Goal: Book appointment/travel/reservation

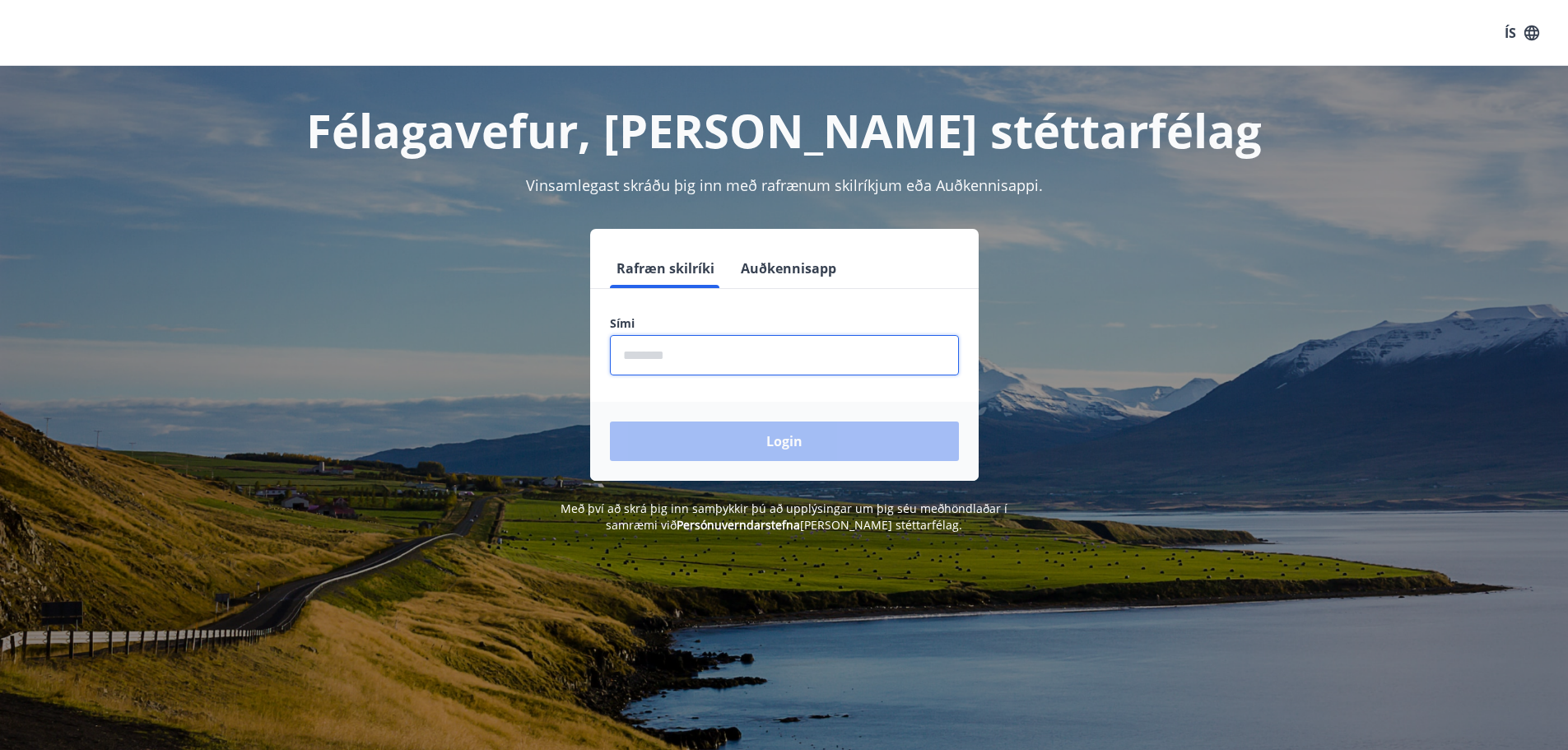
click at [629, 351] on input "phone" at bounding box center [784, 355] width 349 height 41
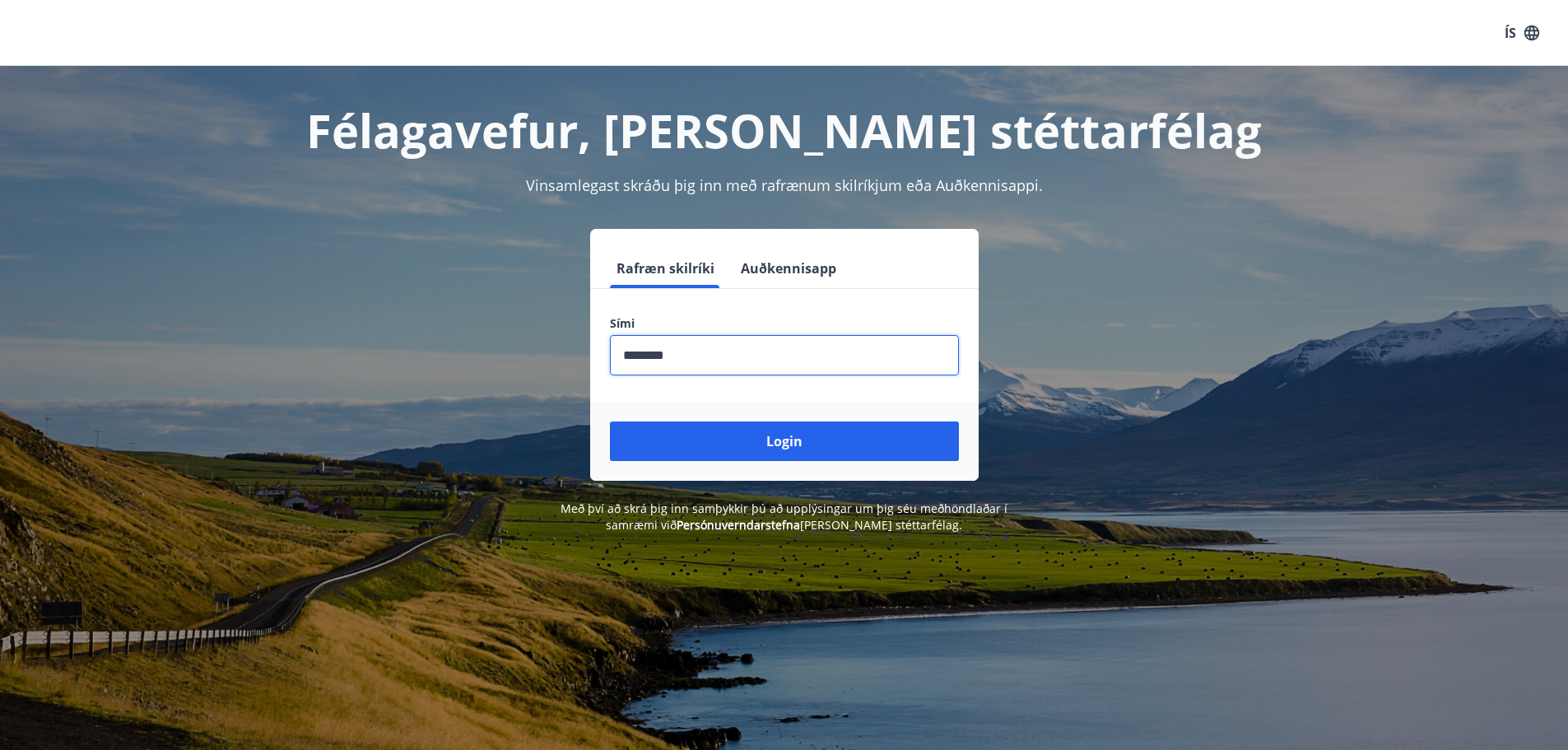
type input "********"
click at [610, 422] on button "Login" at bounding box center [784, 442] width 349 height 40
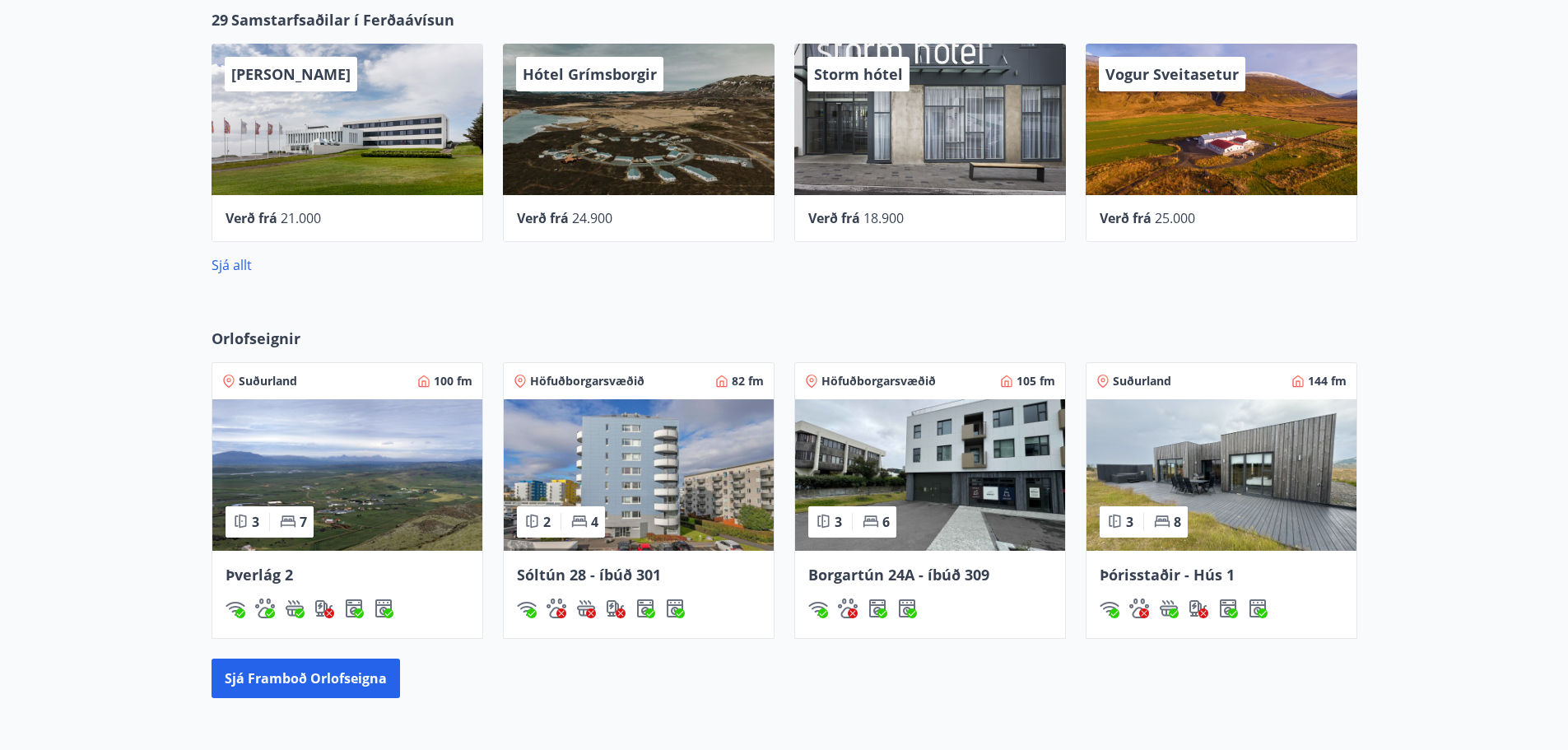
scroll to position [823, 0]
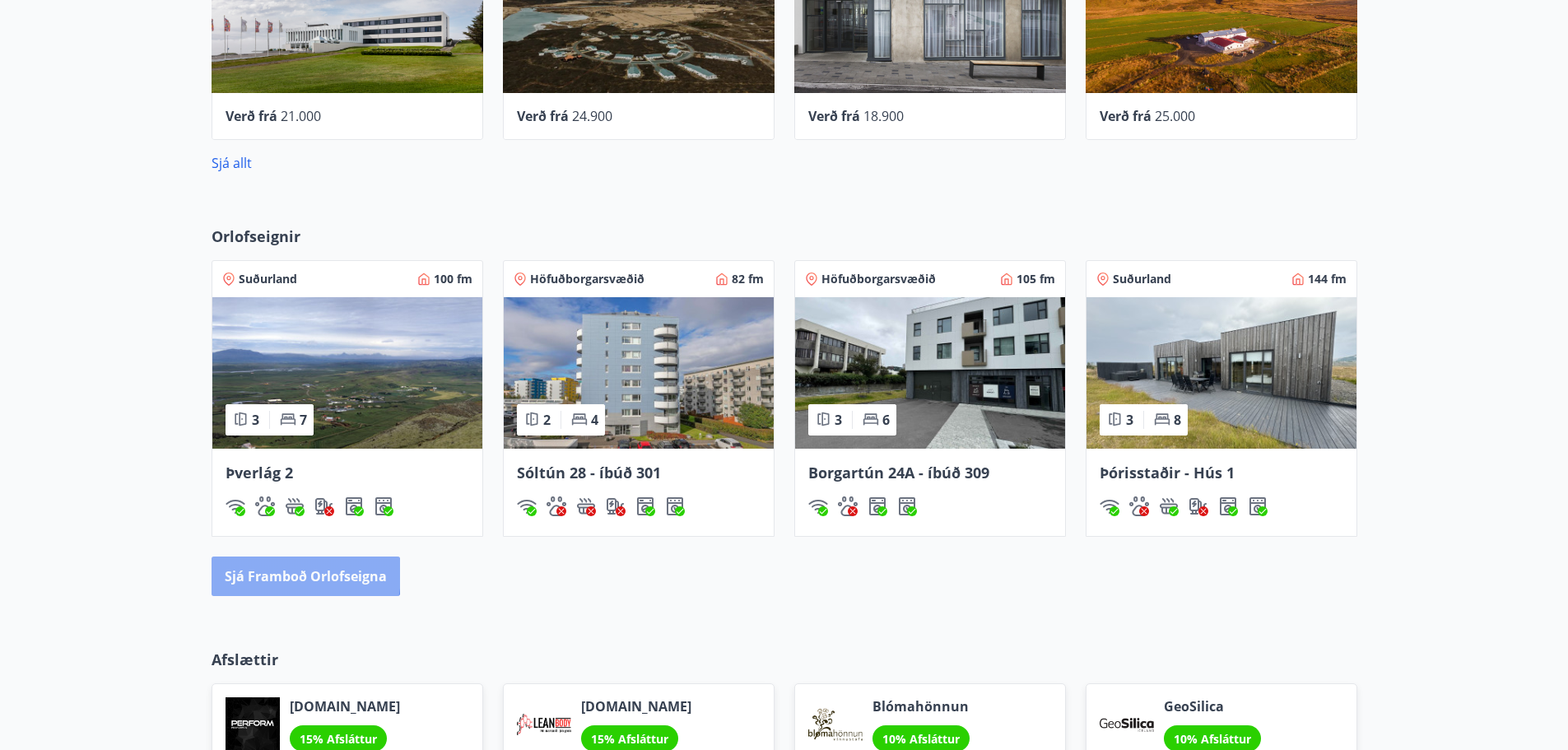
click at [282, 574] on button "Sjá framboð orlofseigna" at bounding box center [306, 577] width 189 height 40
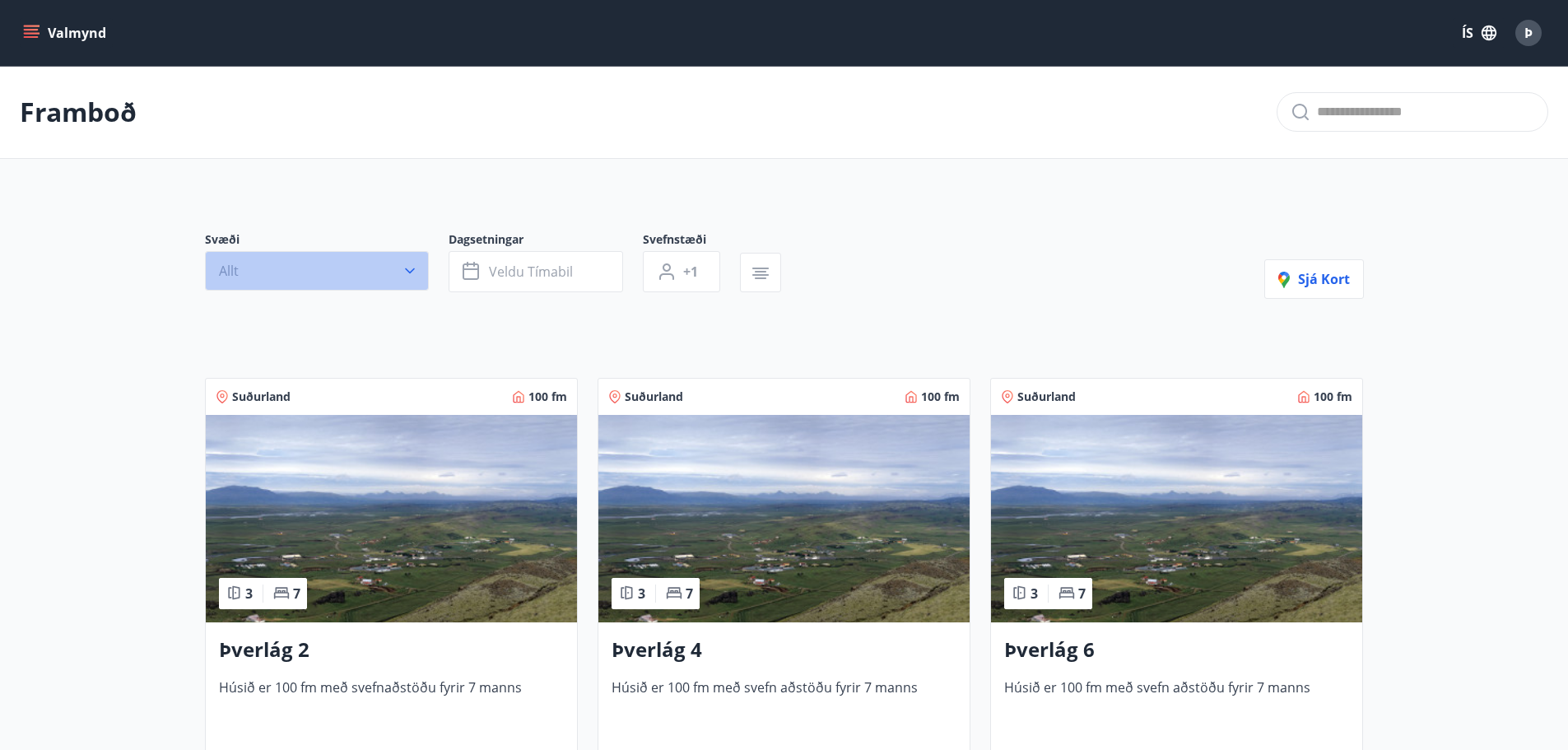
click at [409, 269] on icon "button" at bounding box center [410, 271] width 17 height 17
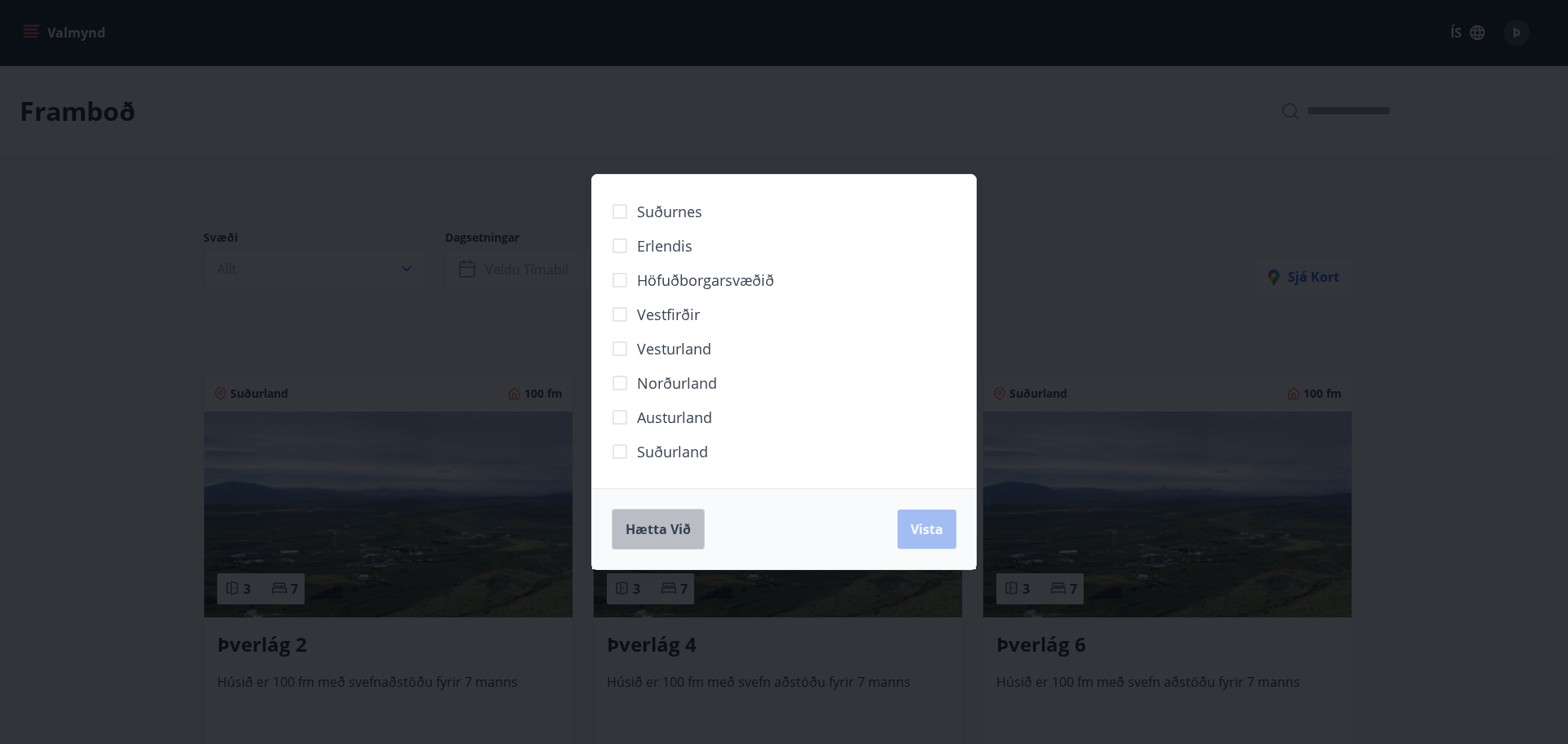
click at [650, 524] on span "Hætta við" at bounding box center [658, 530] width 65 height 18
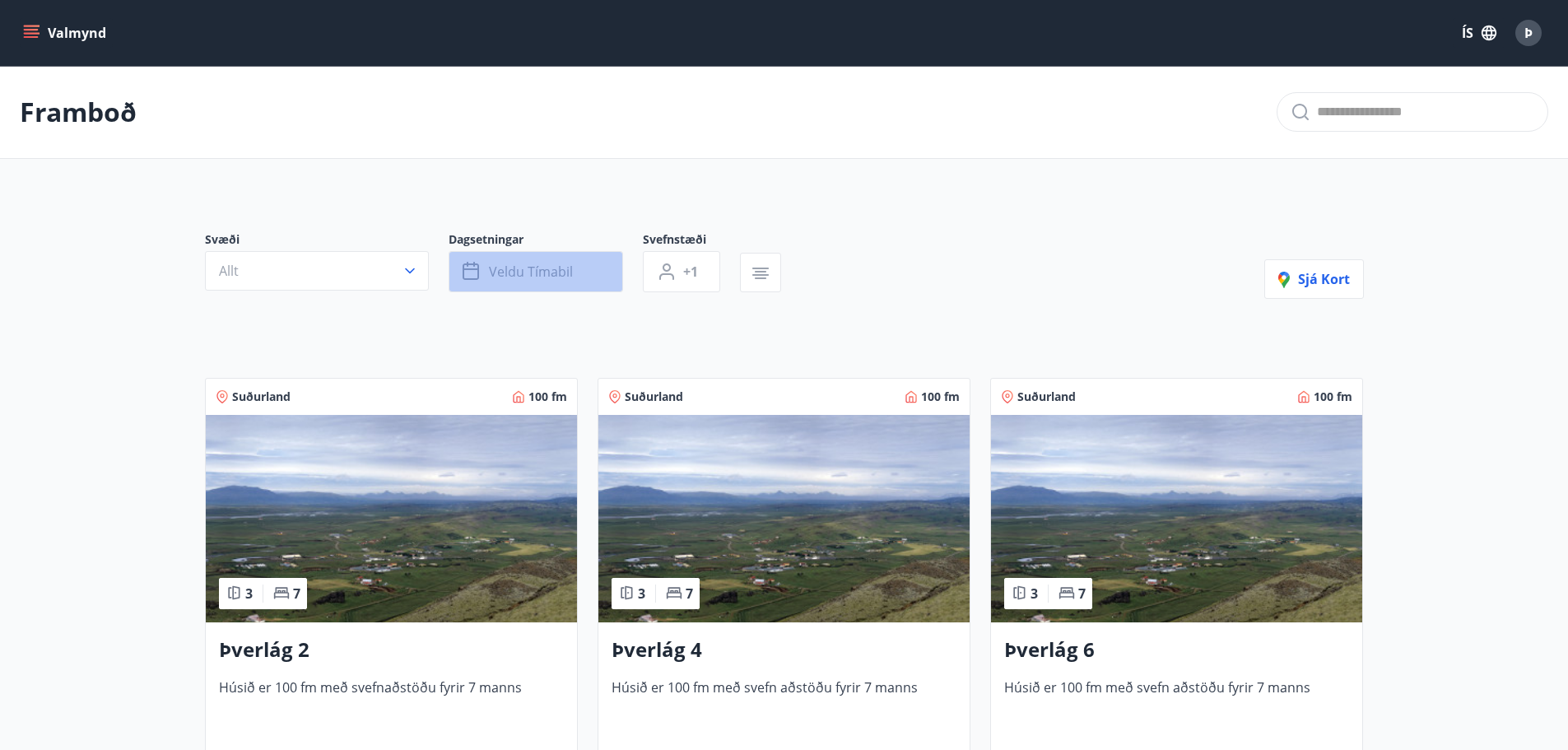
click at [514, 268] on span "Veldu tímabil" at bounding box center [530, 272] width 84 height 18
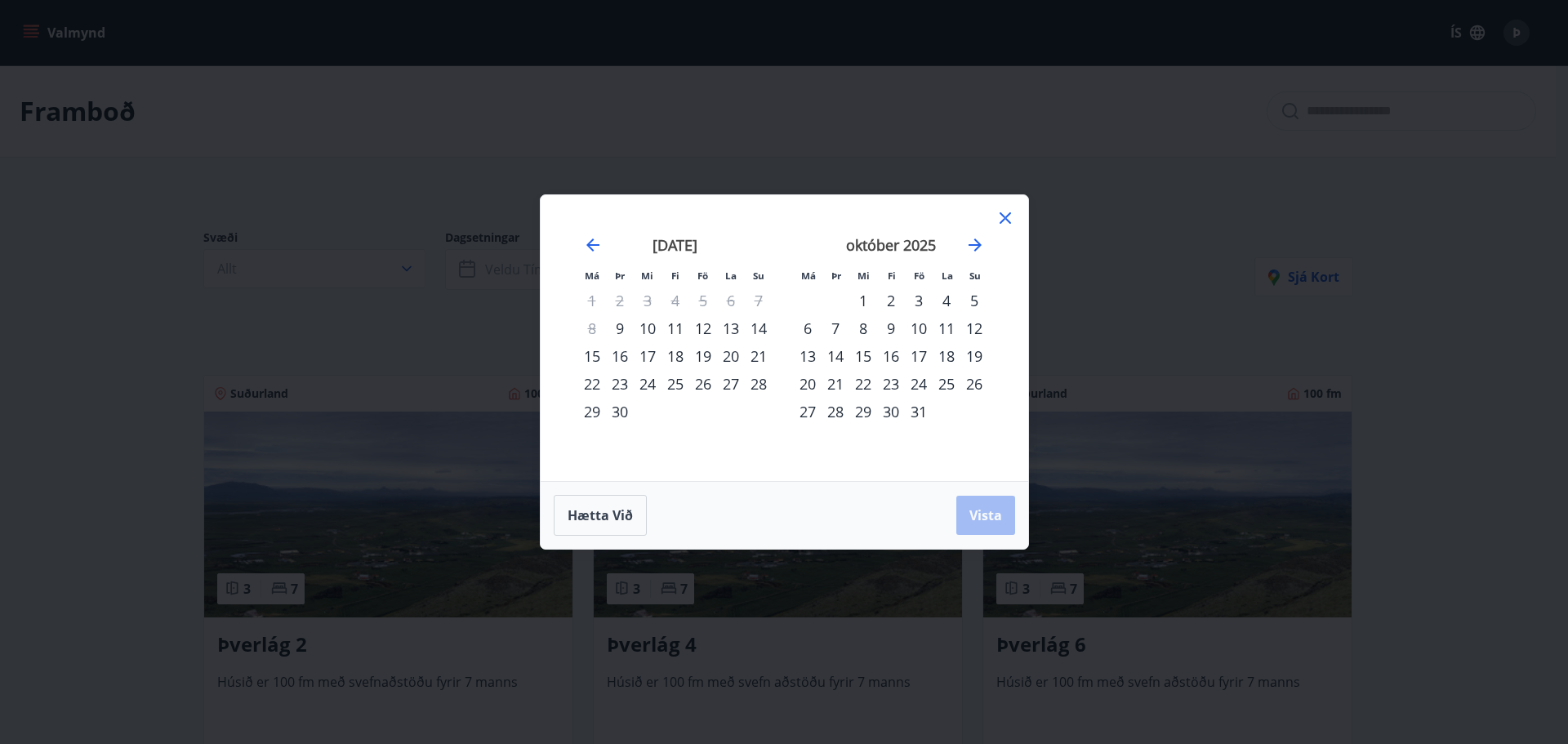
click at [701, 384] on div "26" at bounding box center [703, 384] width 28 height 28
click at [592, 412] on div "29" at bounding box center [592, 412] width 28 height 28
click at [584, 512] on span "Hætta við" at bounding box center [599, 516] width 65 height 18
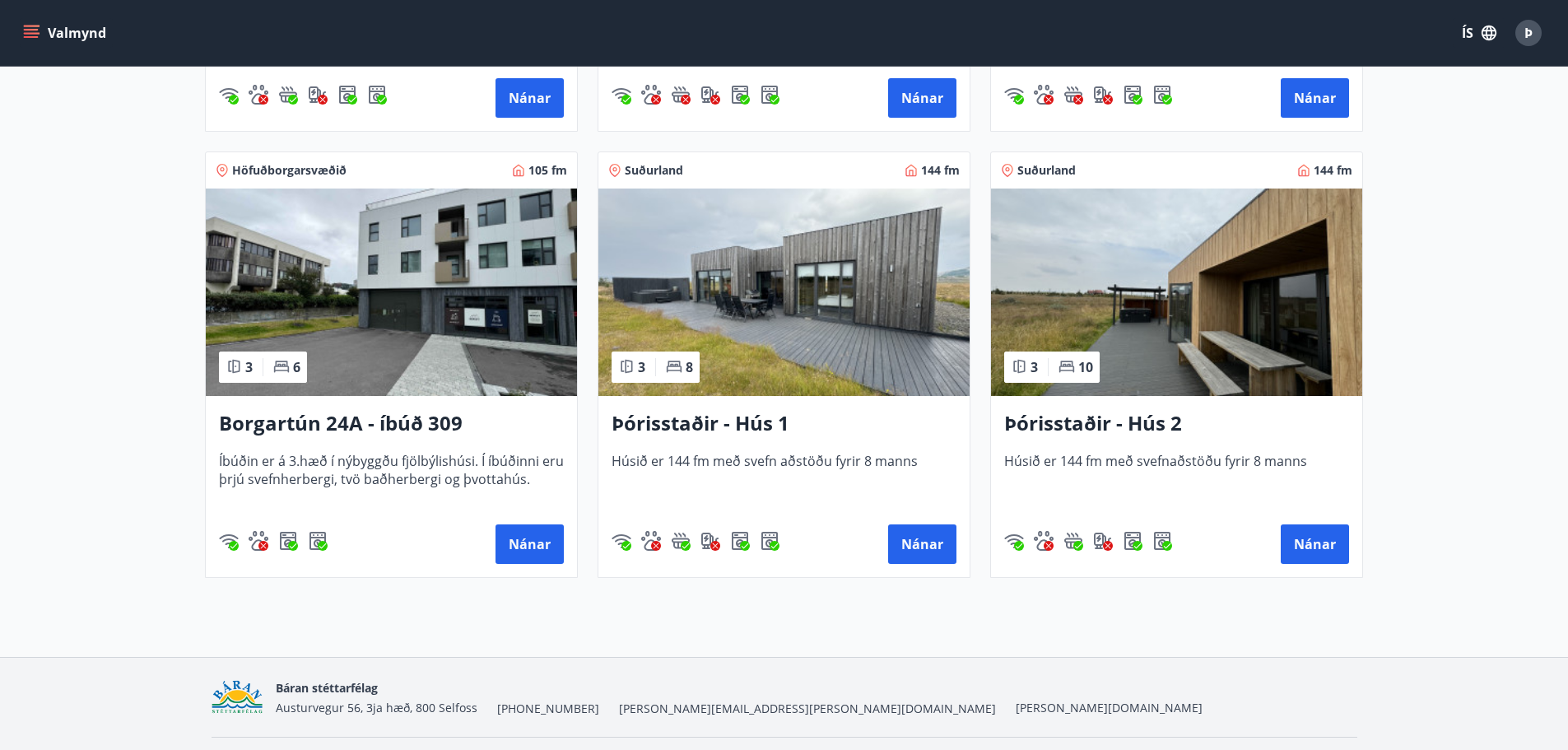
scroll to position [1164, 0]
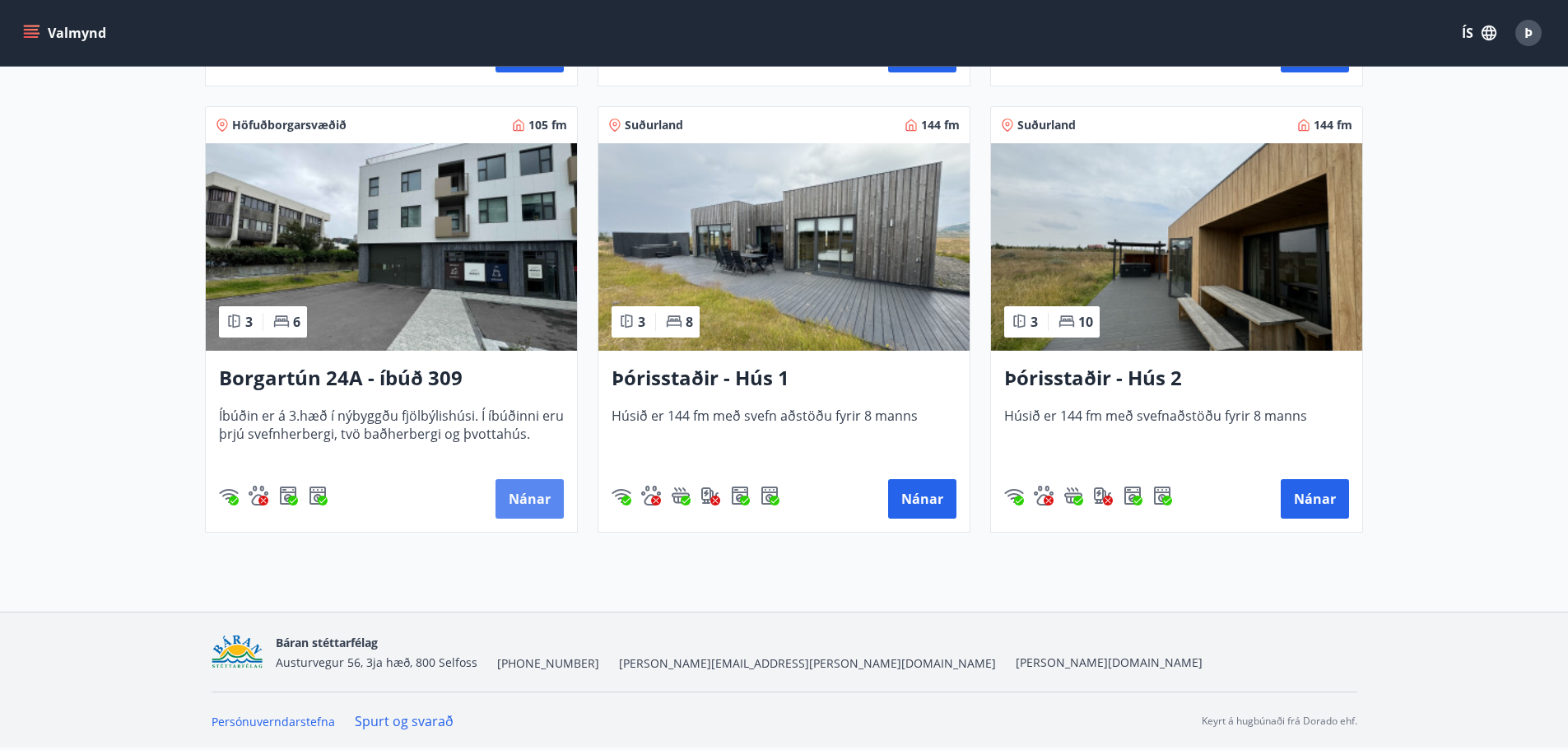
click at [529, 495] on button "Nánar" at bounding box center [529, 499] width 68 height 40
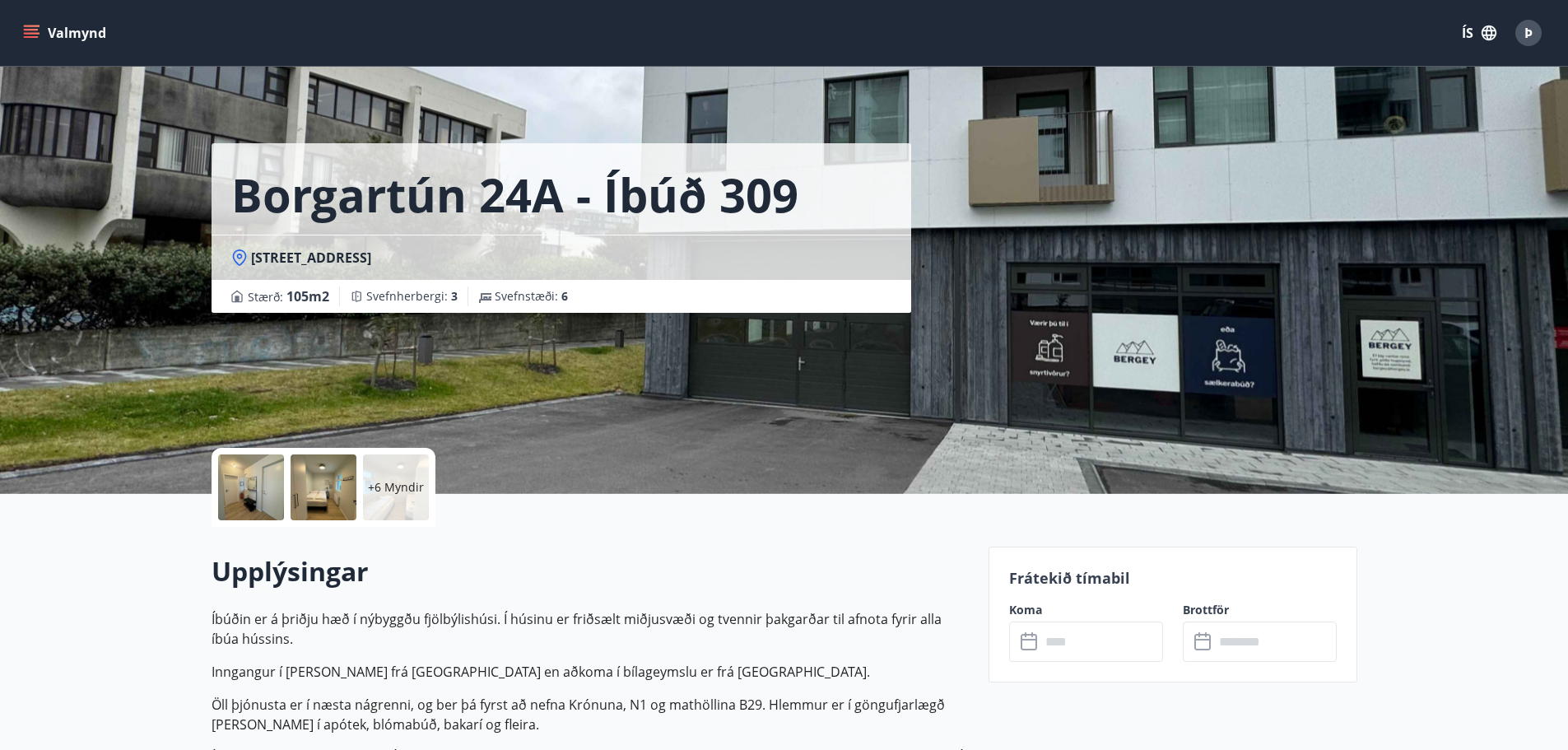
click at [26, 27] on icon "menu" at bounding box center [33, 27] width 18 height 2
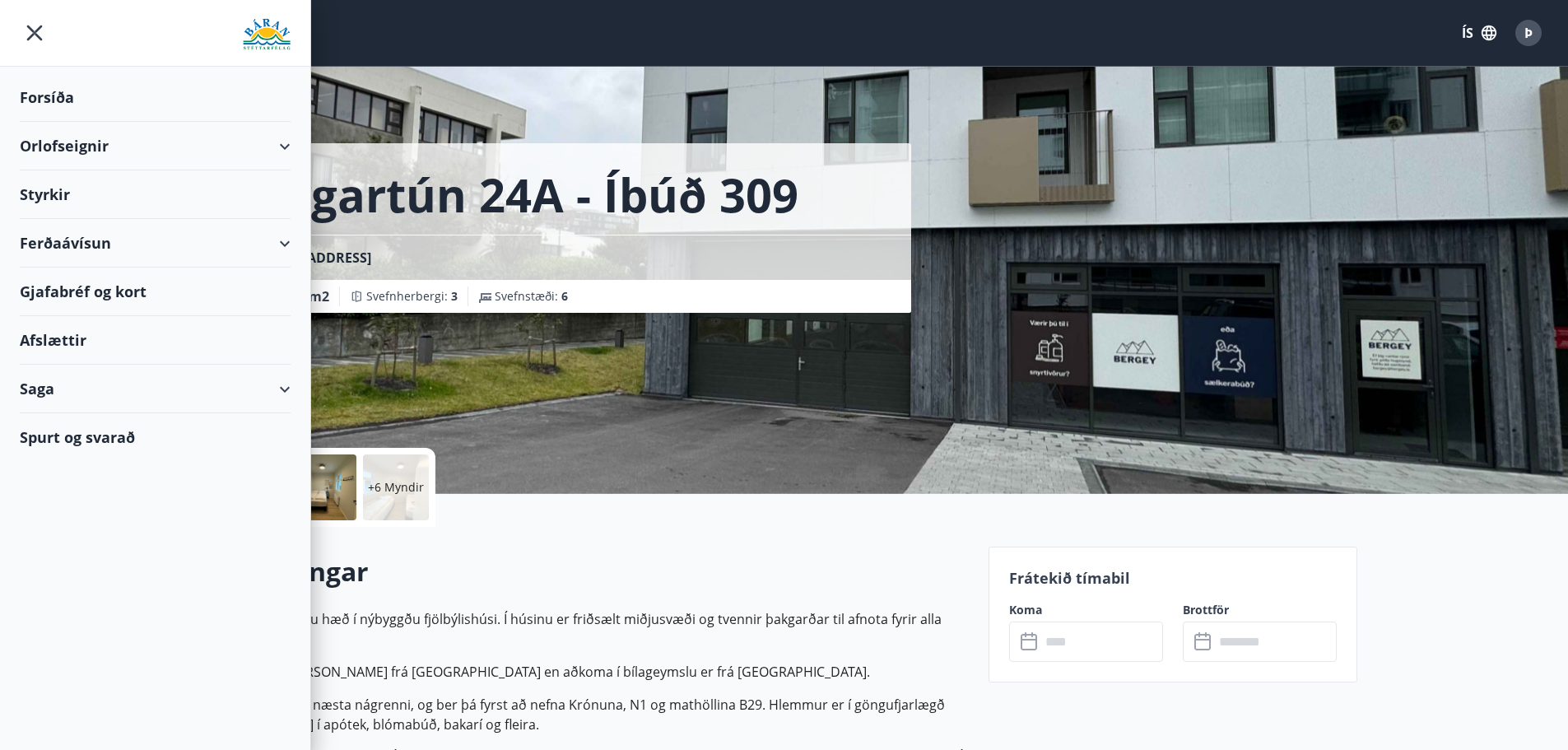
click at [30, 23] on icon "menu" at bounding box center [35, 33] width 30 height 30
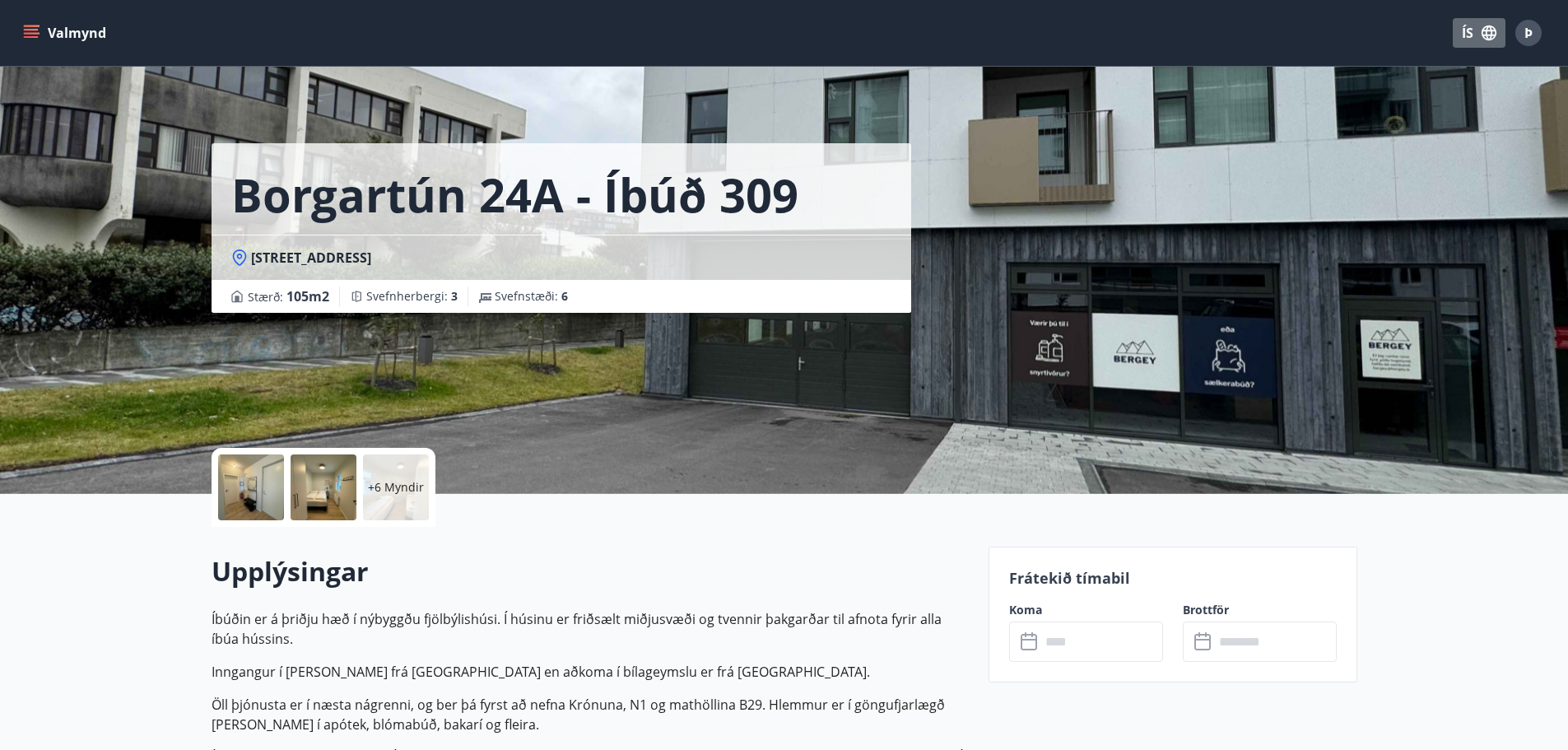
click at [1480, 36] on icon "button" at bounding box center [1489, 33] width 18 height 18
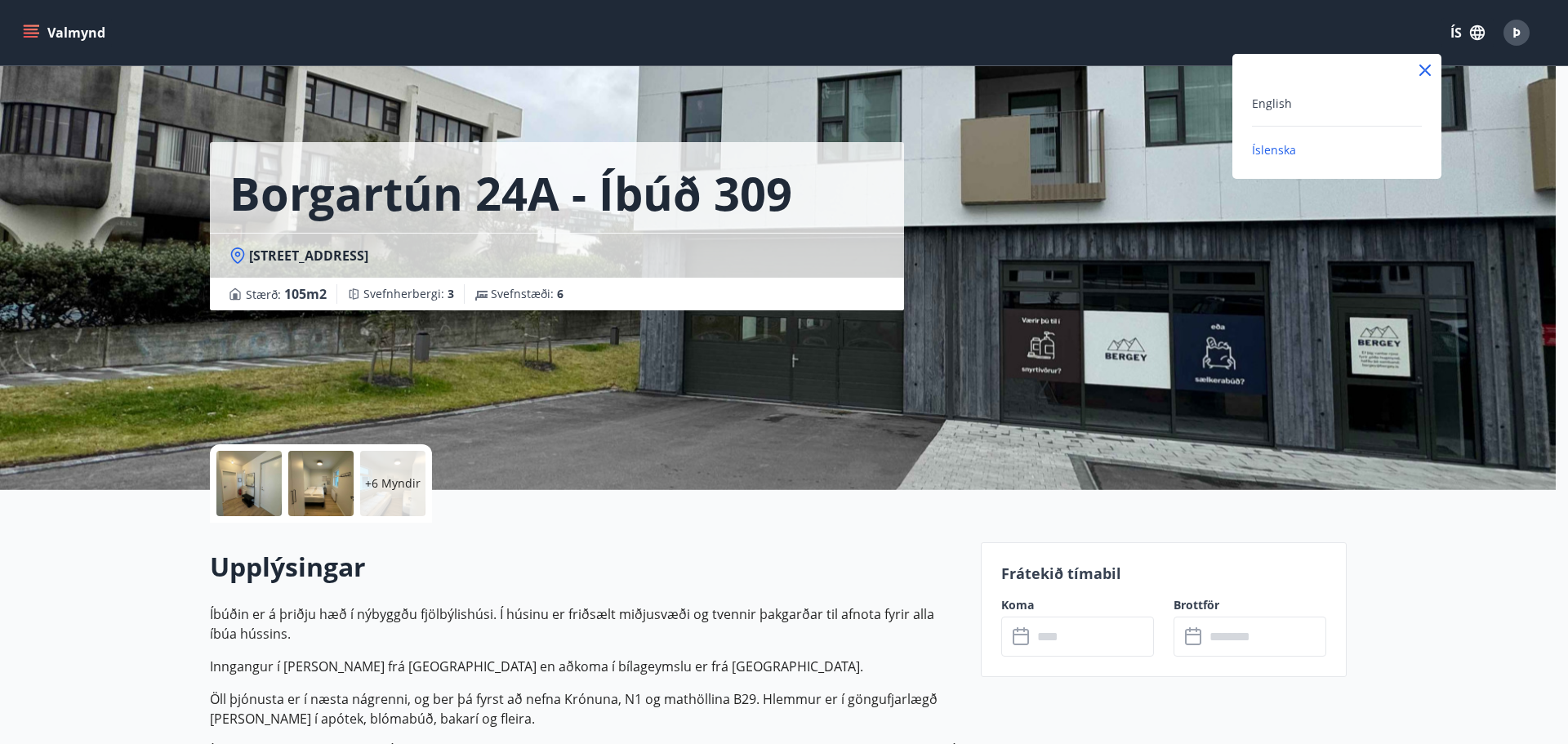
click at [1430, 68] on icon at bounding box center [1425, 70] width 20 height 20
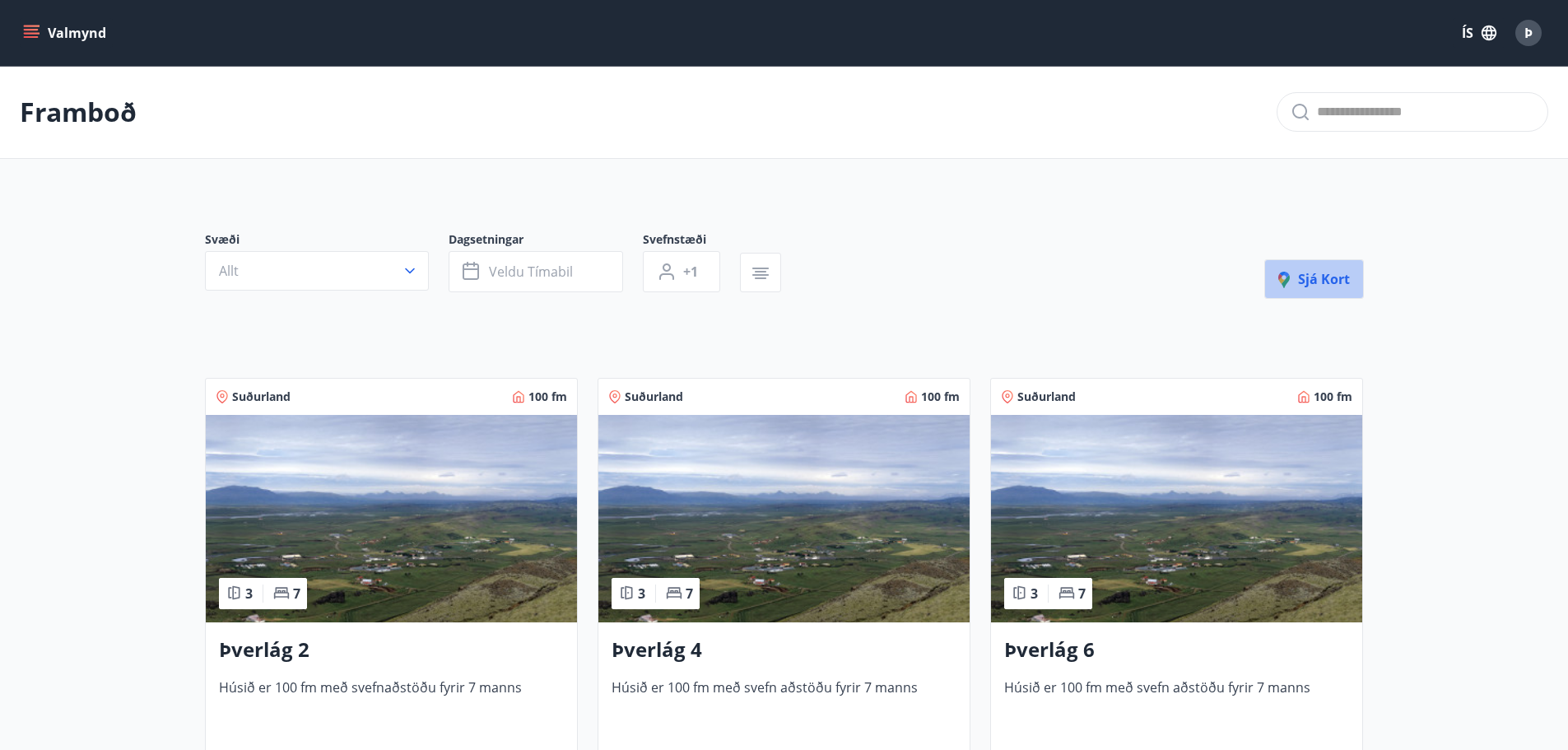
click at [1320, 275] on span "Sjá kort" at bounding box center [1314, 279] width 71 height 18
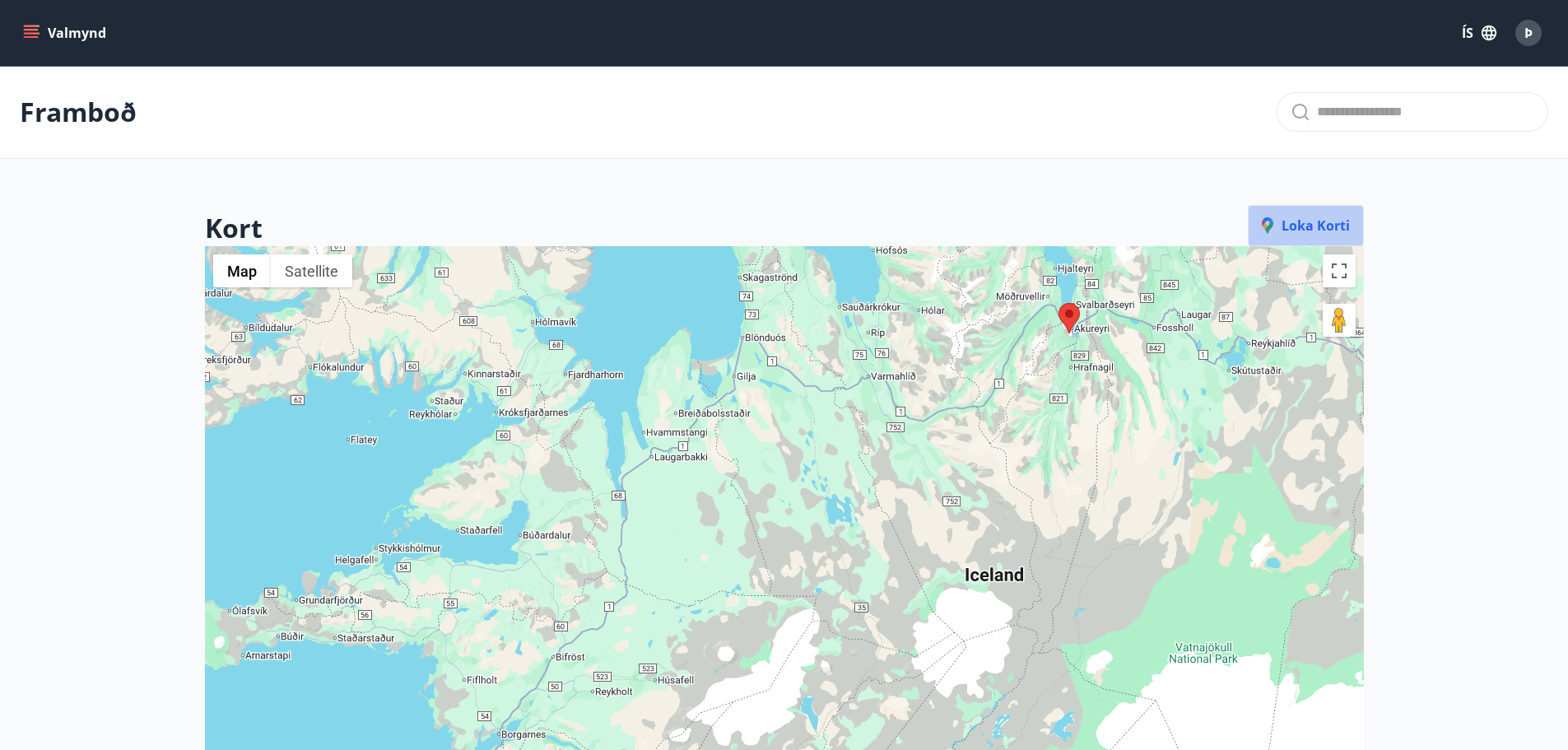
click at [1316, 218] on span "Loka korti" at bounding box center [1305, 225] width 88 height 18
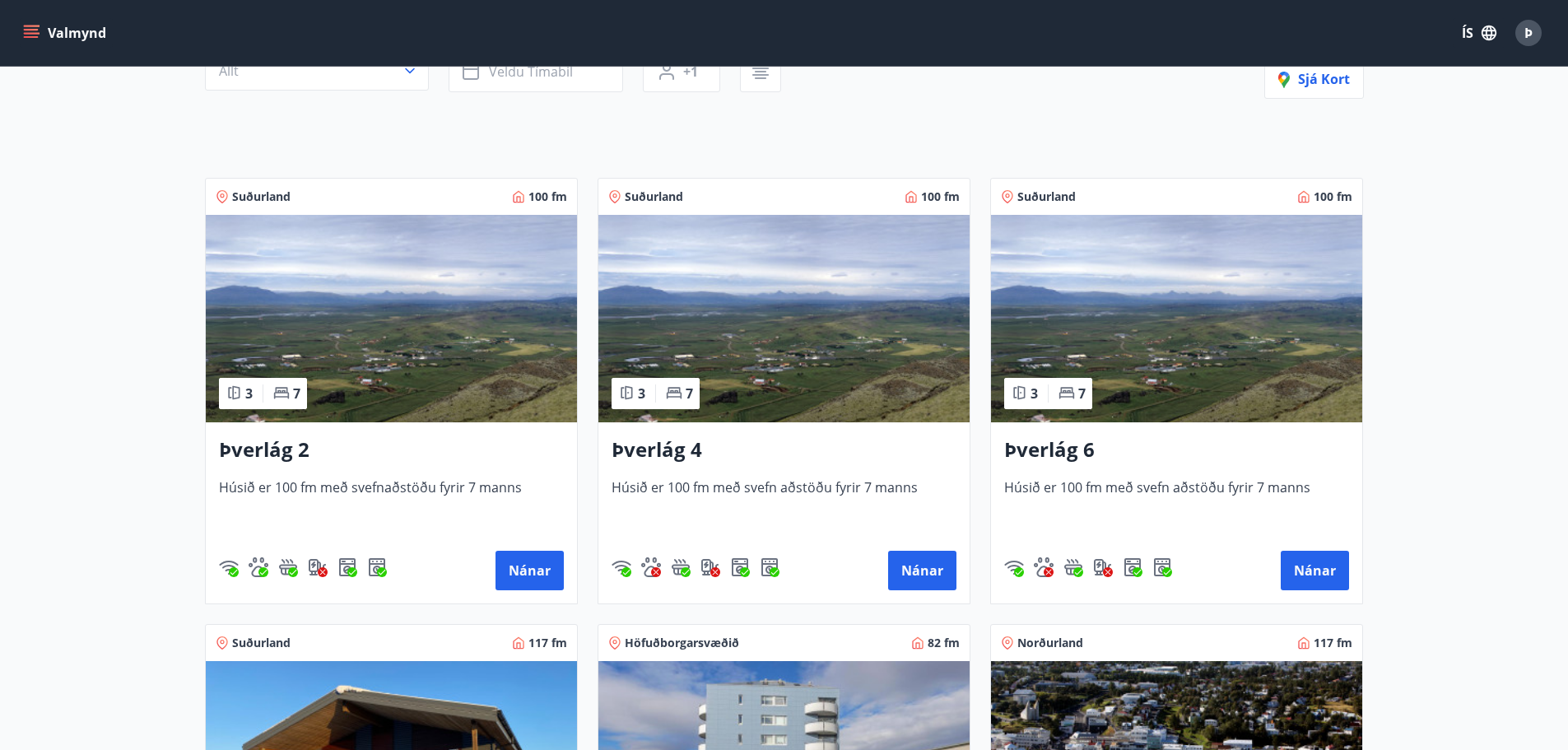
scroll to position [247, 0]
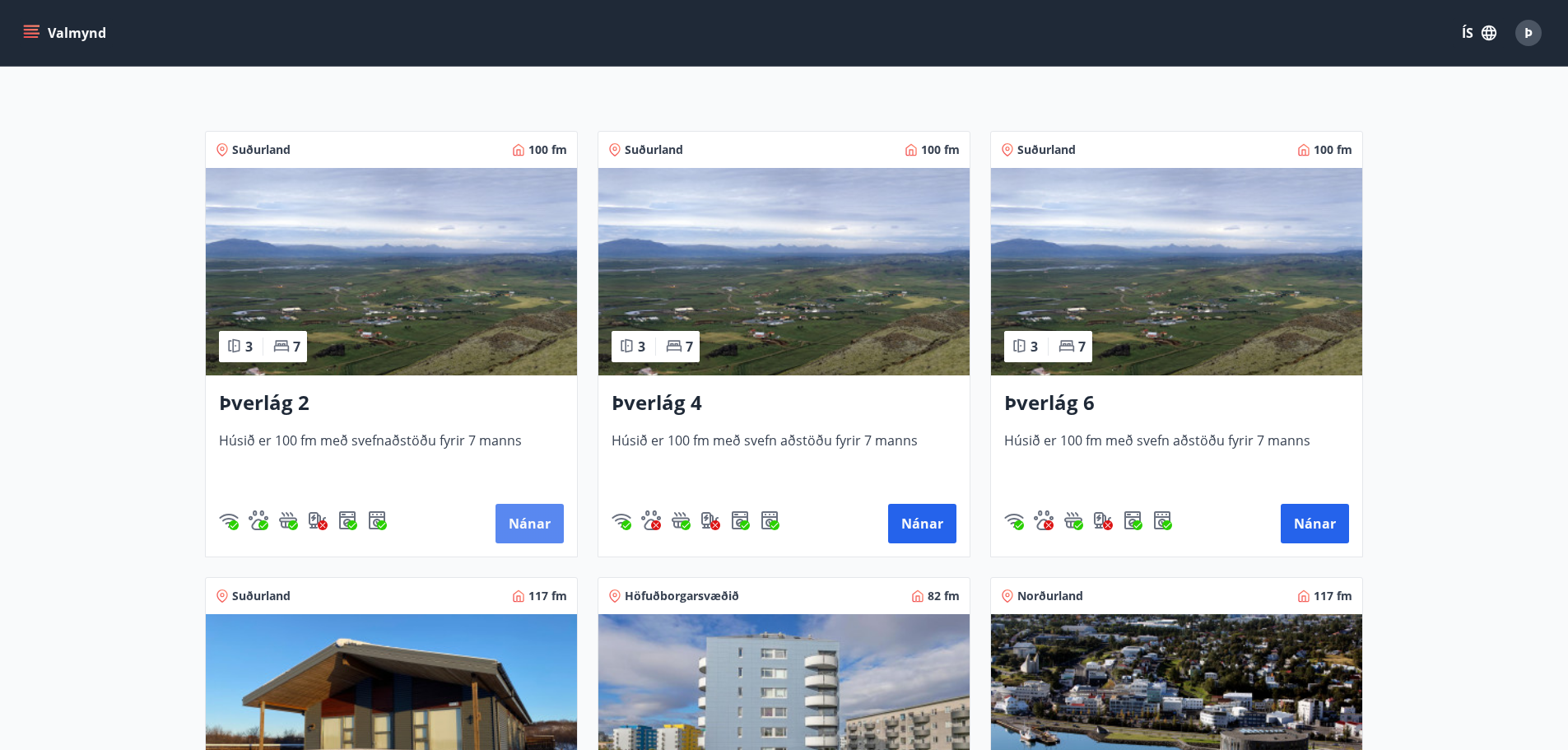
click at [540, 521] on button "Nánar" at bounding box center [529, 524] width 68 height 40
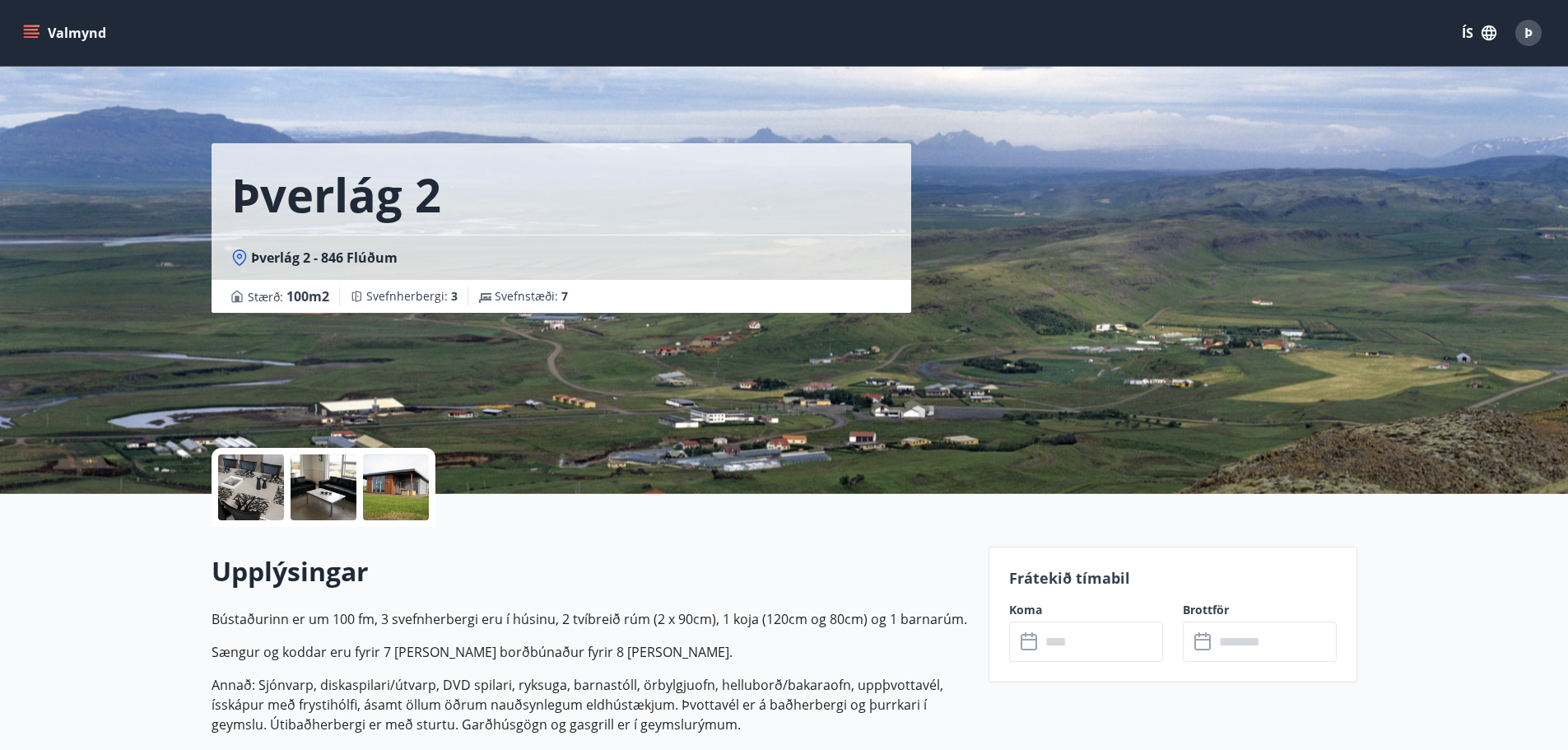
click at [29, 32] on icon "menu" at bounding box center [32, 33] width 17 height 17
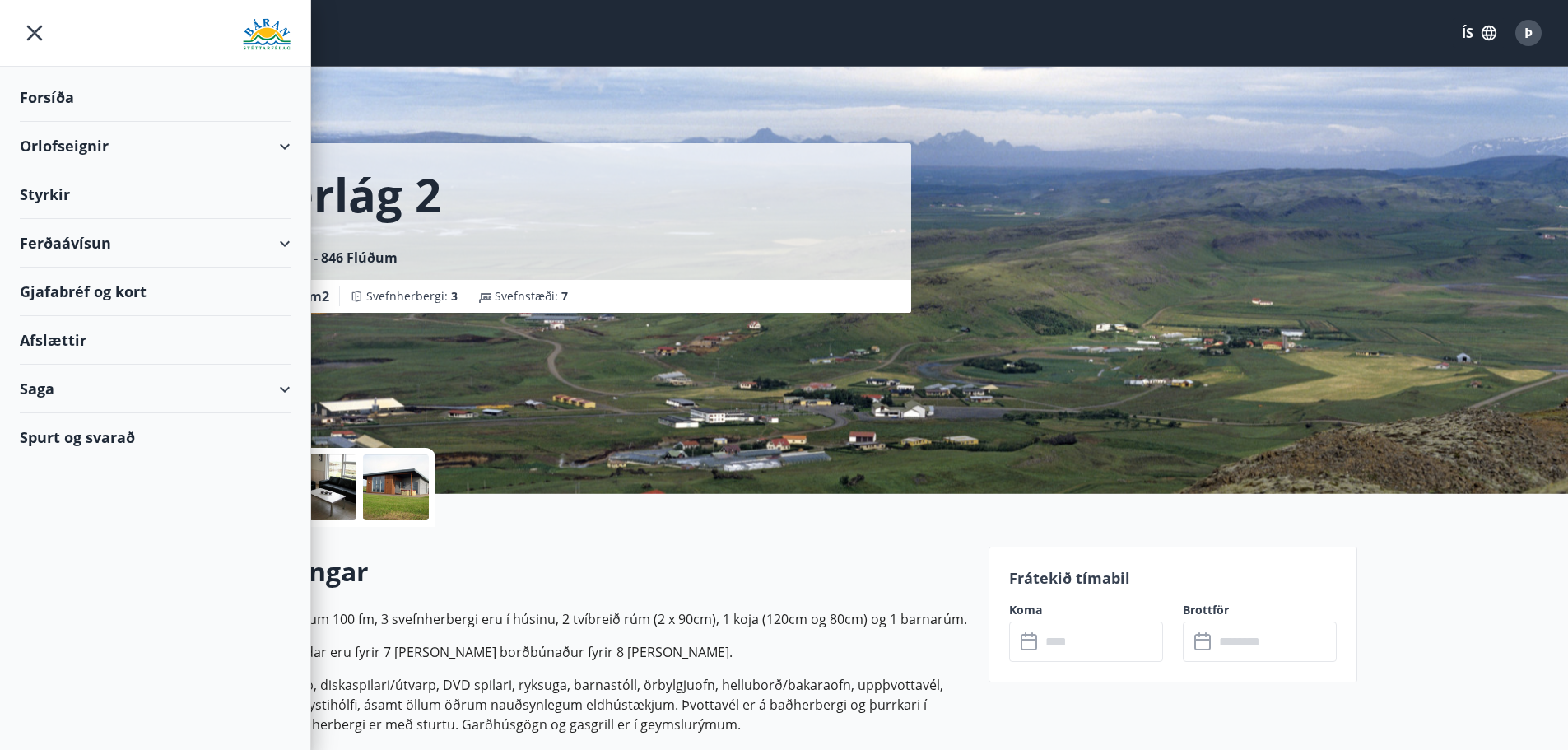
click at [58, 141] on div "Orlofseignir" at bounding box center [155, 146] width 271 height 48
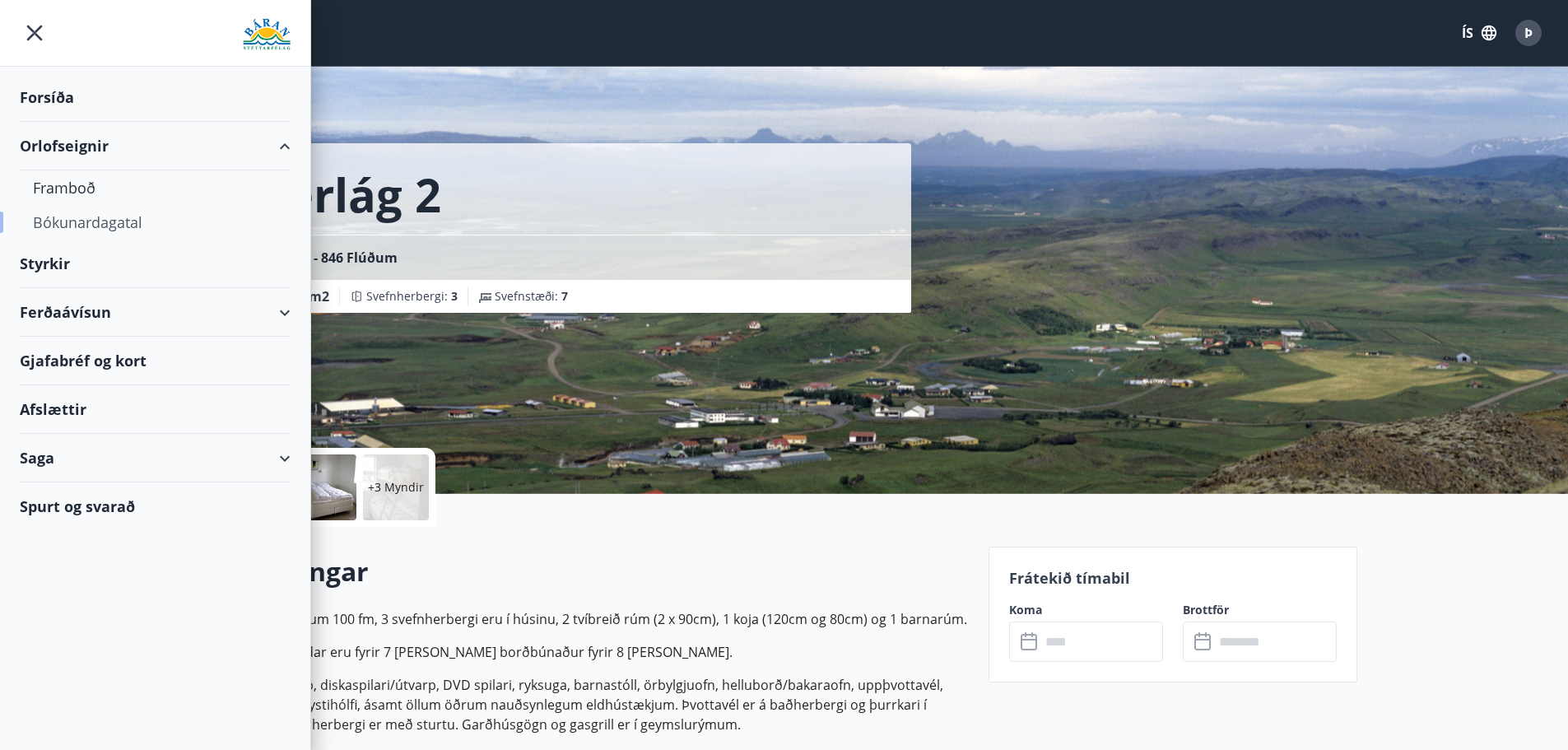
click at [66, 221] on div "Bókunardagatal" at bounding box center [155, 223] width 244 height 35
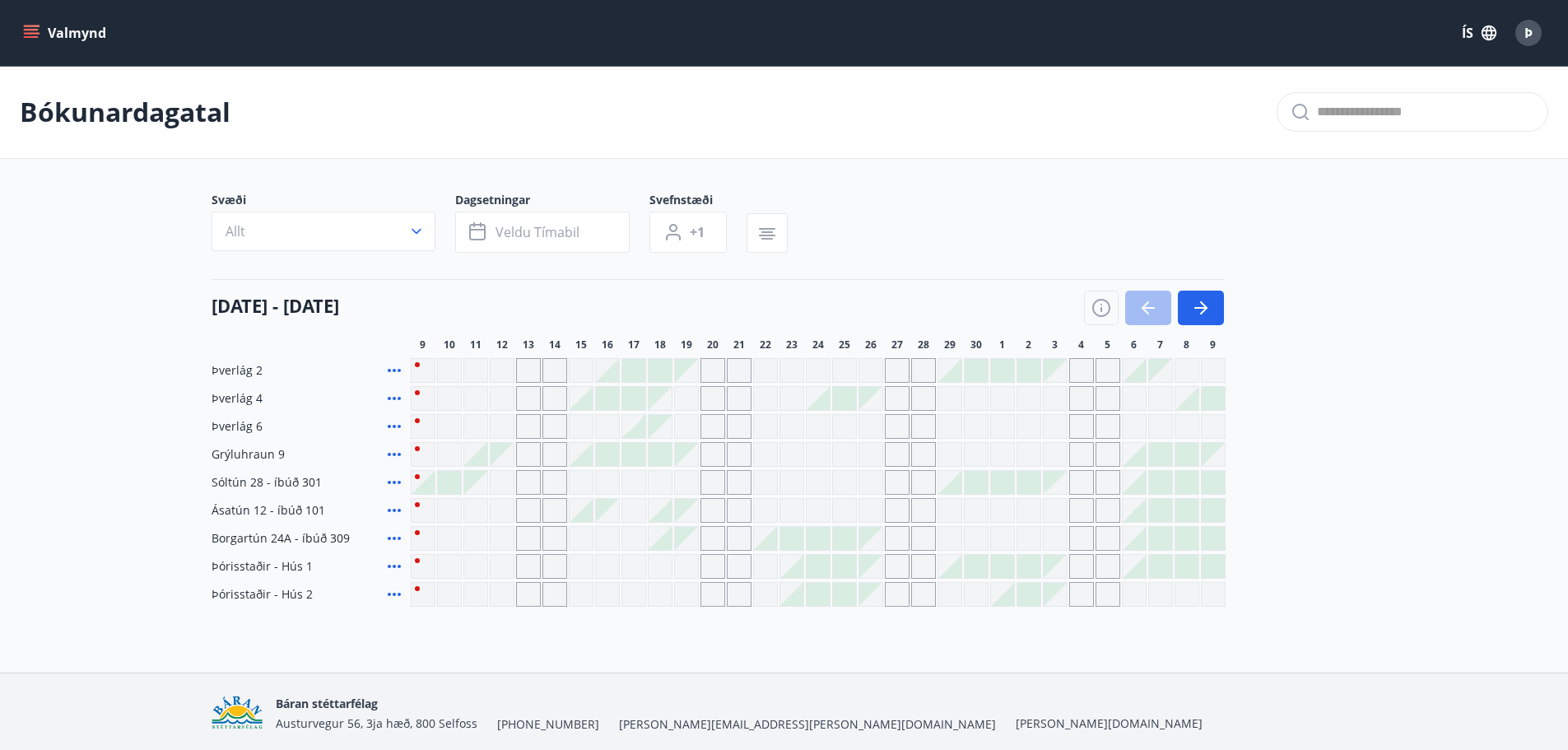
click at [494, 566] on div "Gráir dagar eru ekki bókanlegir" at bounding box center [502, 567] width 25 height 25
click at [521, 640] on div "Bókunardagatal Svæði Allt Dagsetningar Veldu tímabil Svefnstæði +1 09 september…" at bounding box center [784, 369] width 1568 height 607
click at [1195, 300] on icon "button" at bounding box center [1201, 308] width 20 height 20
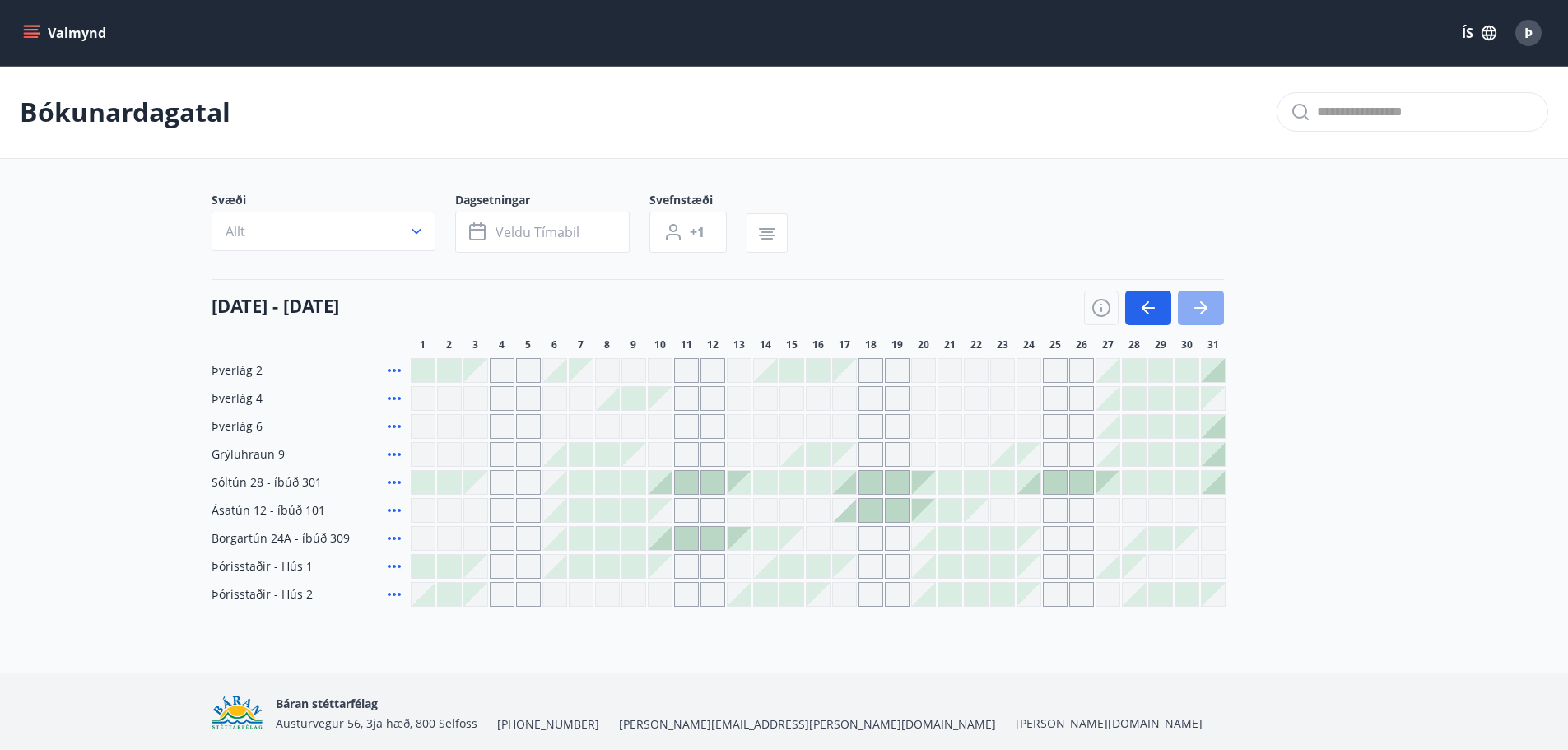
click at [1195, 300] on icon "button" at bounding box center [1201, 308] width 20 height 20
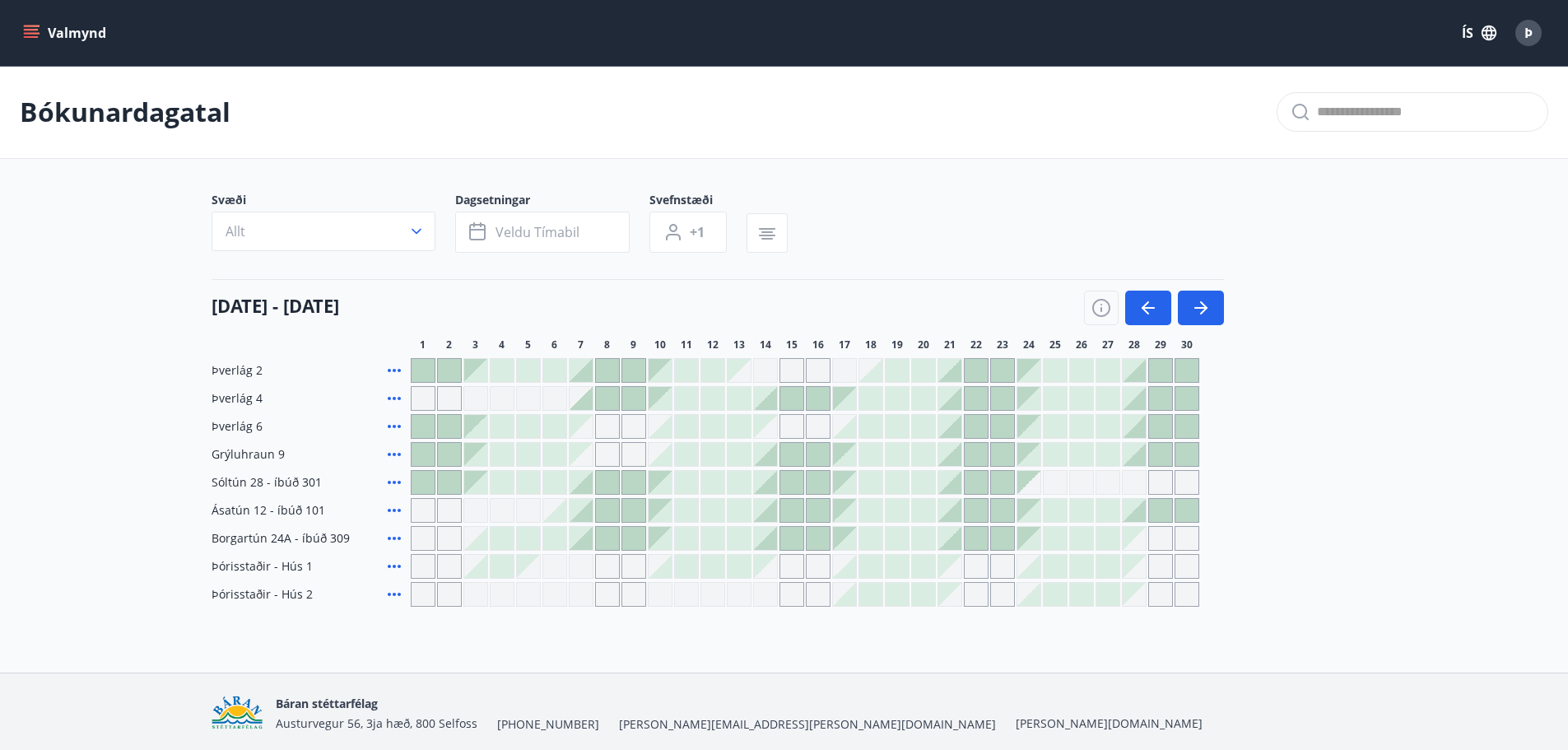
click at [950, 541] on div at bounding box center [950, 539] width 23 height 23
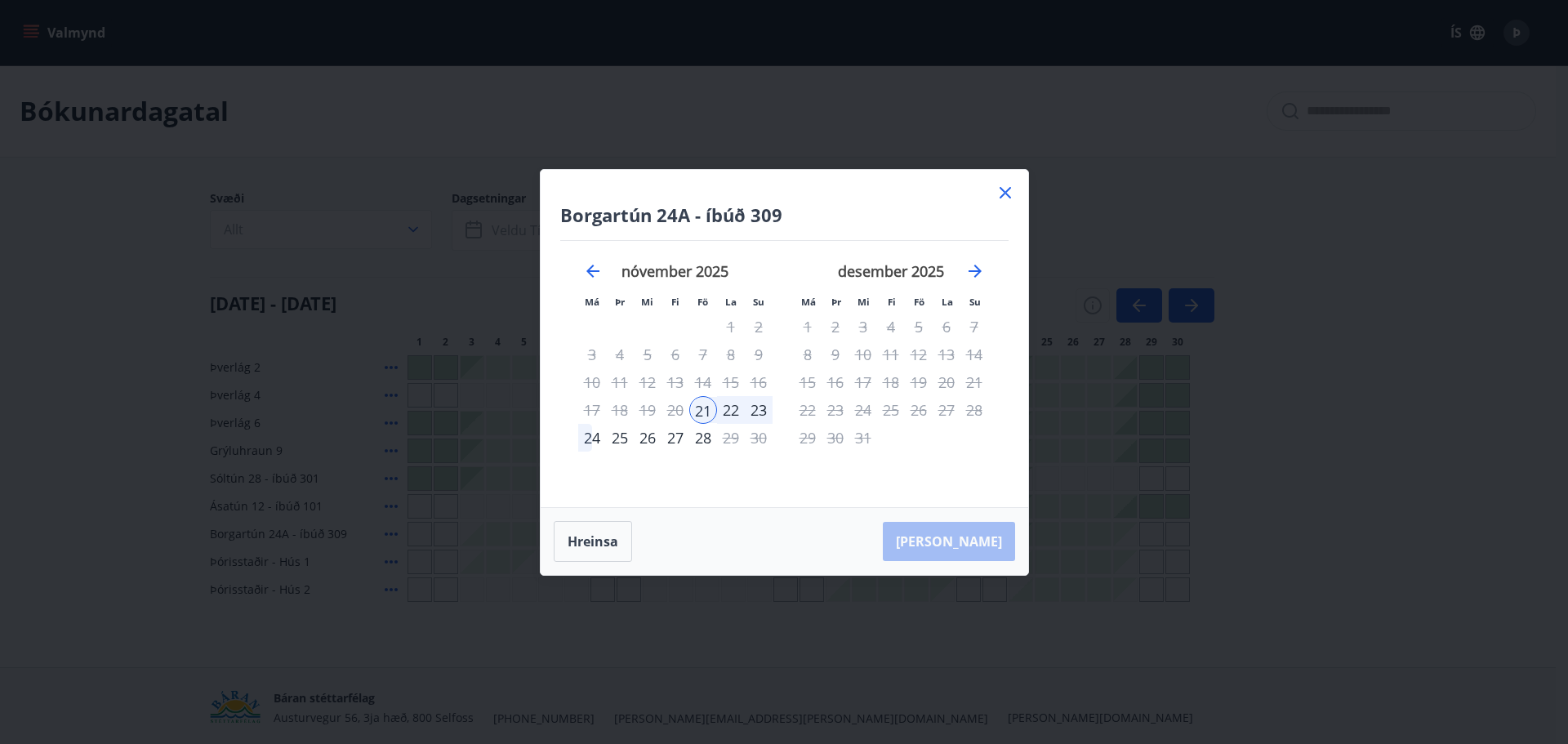
click at [1004, 184] on icon at bounding box center [1005, 193] width 20 height 20
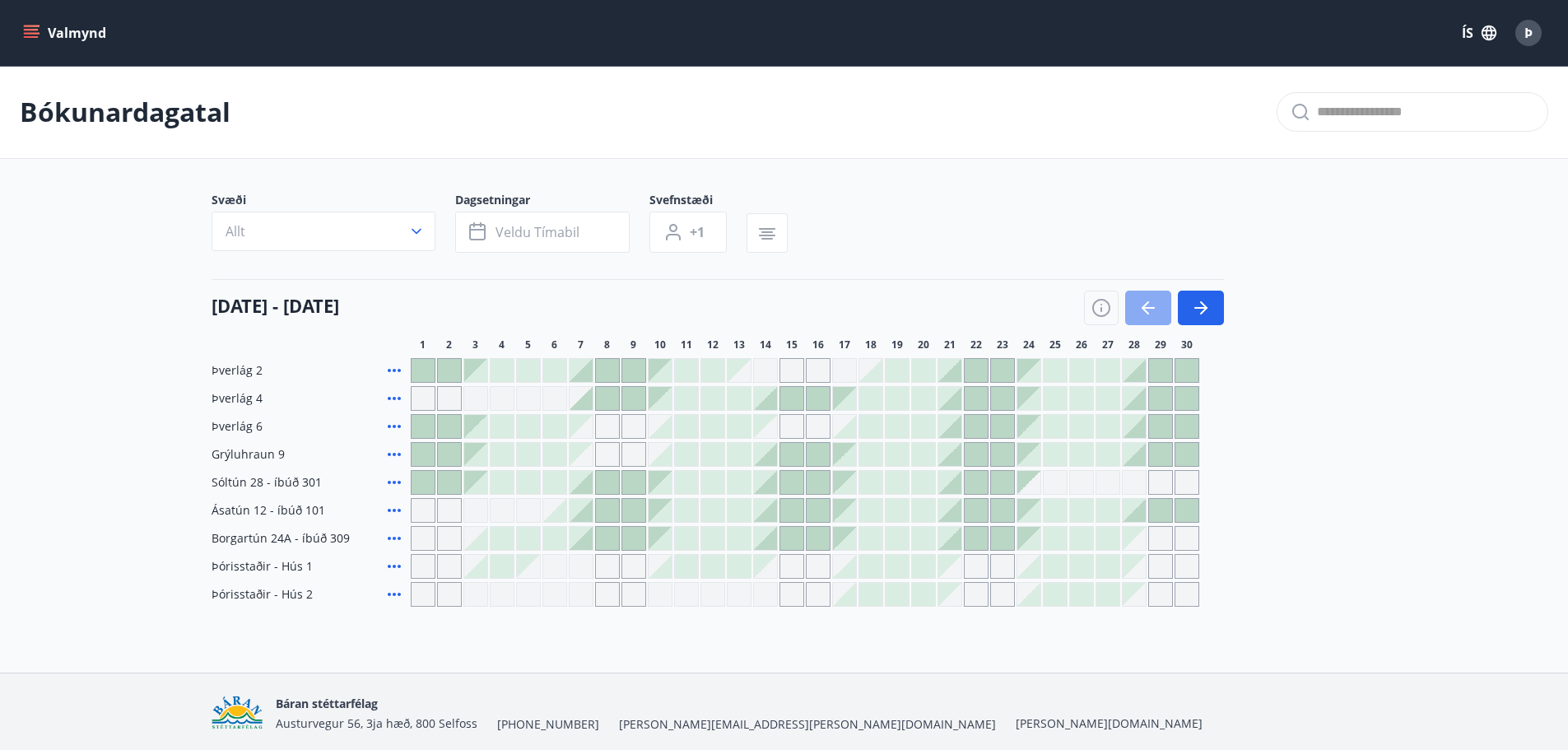
click at [1153, 303] on icon "button" at bounding box center [1148, 308] width 20 height 20
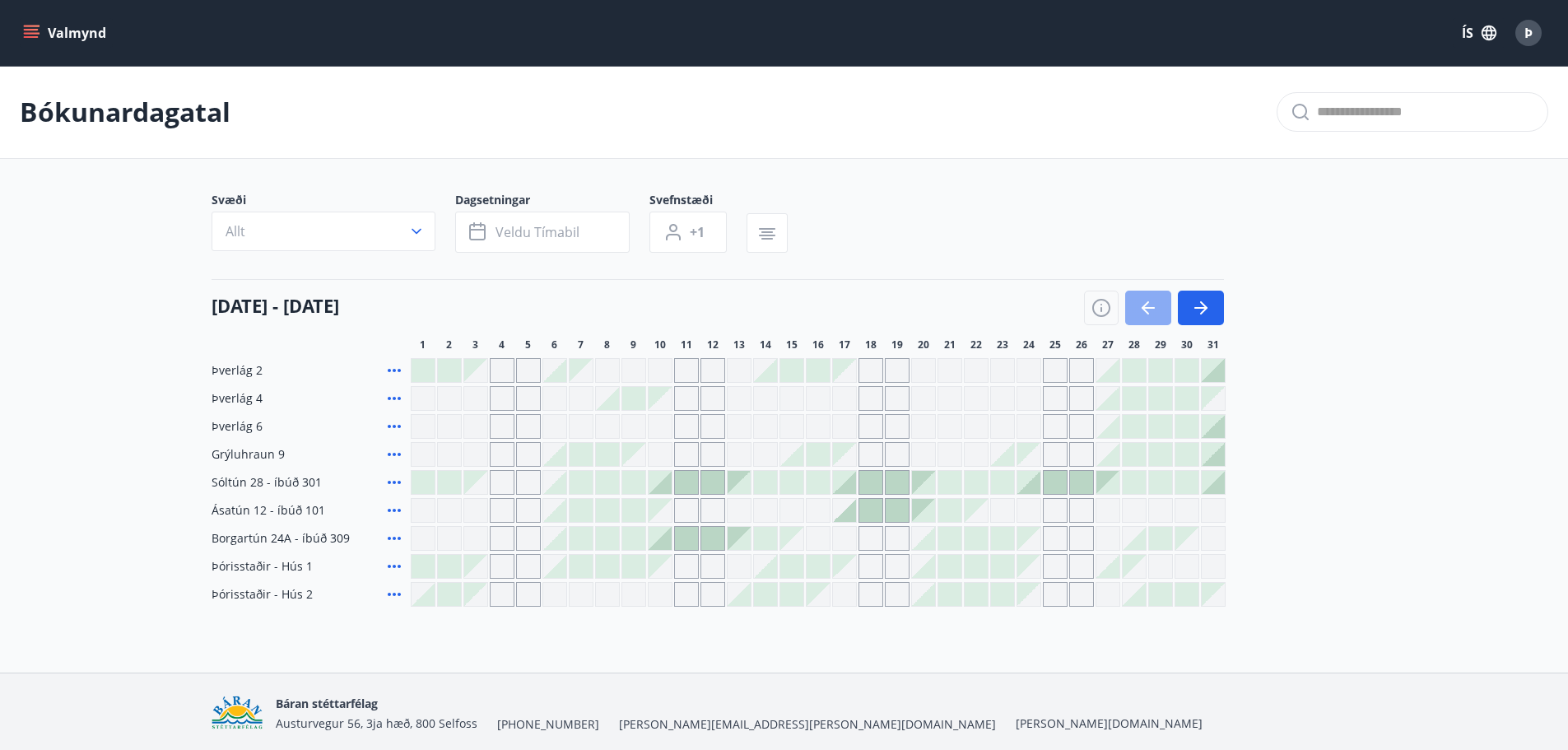
click at [1151, 302] on icon "button" at bounding box center [1148, 308] width 20 height 20
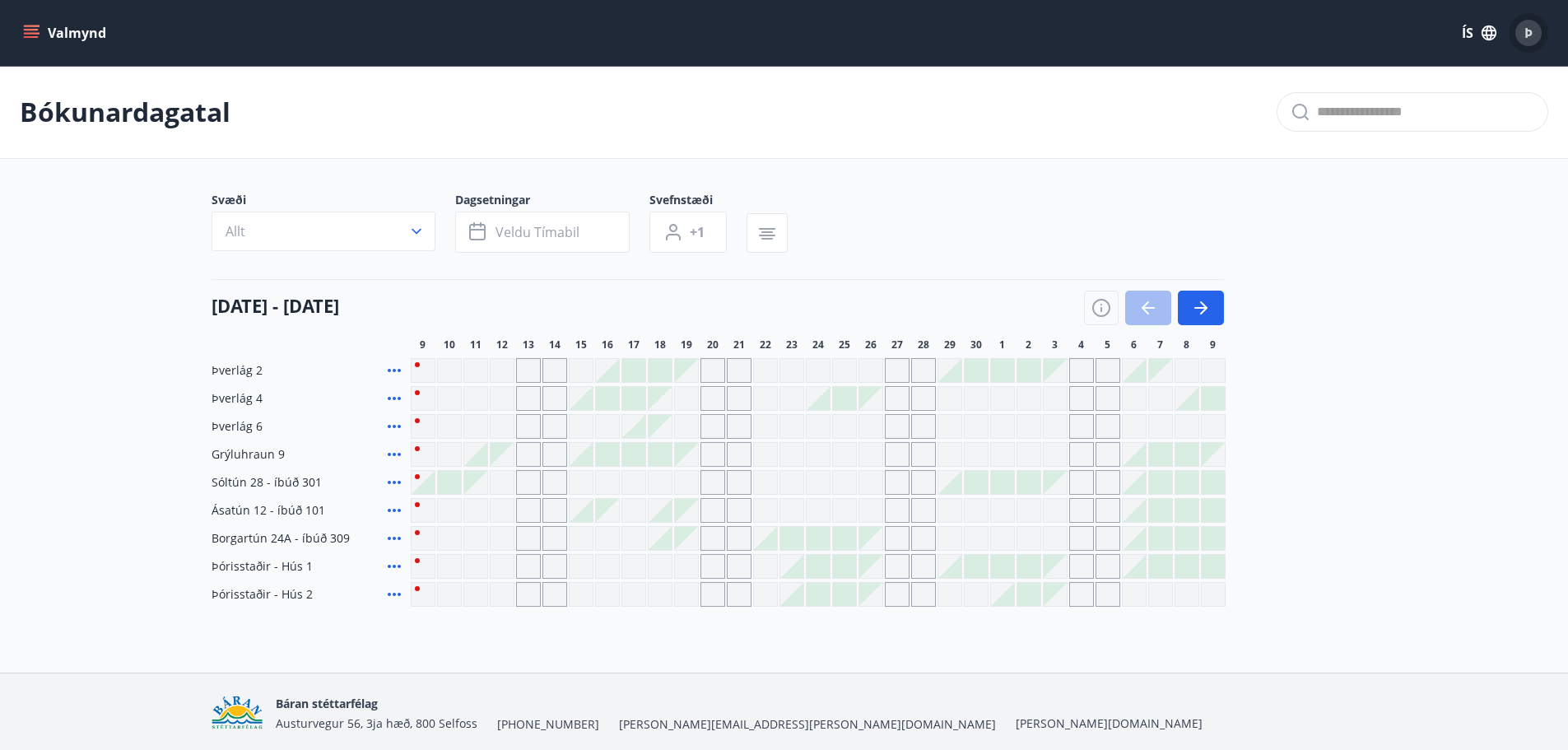
click at [1526, 28] on span "Þ" at bounding box center [1528, 33] width 8 height 18
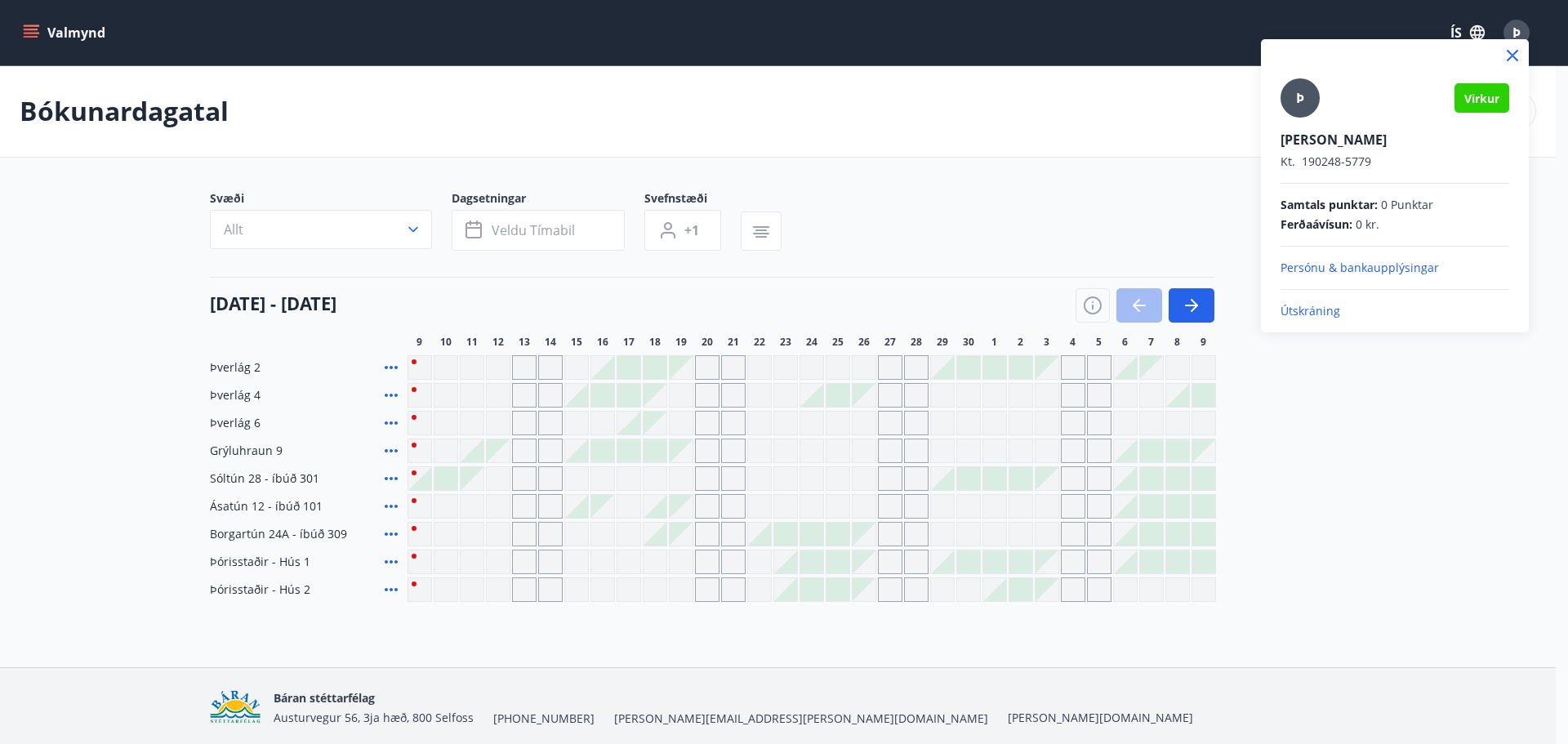
click at [1312, 308] on p "Útskráning" at bounding box center [1394, 311] width 228 height 16
